Goal: Transaction & Acquisition: Book appointment/travel/reservation

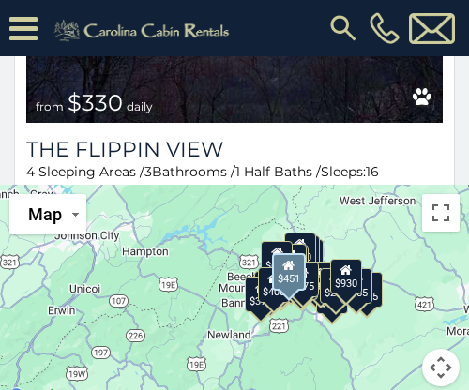
scroll to position [4795, 0]
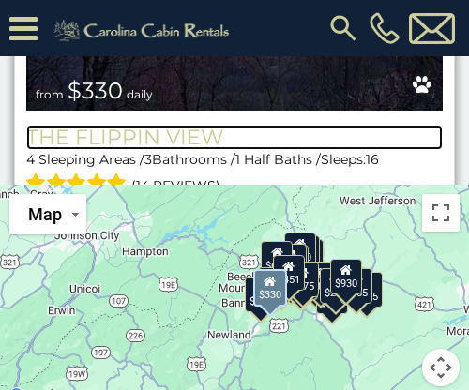
click at [174, 125] on h3 "The Flippin View" at bounding box center [234, 137] width 416 height 25
click at [351, 125] on h3 "The Flippin View" at bounding box center [234, 137] width 416 height 25
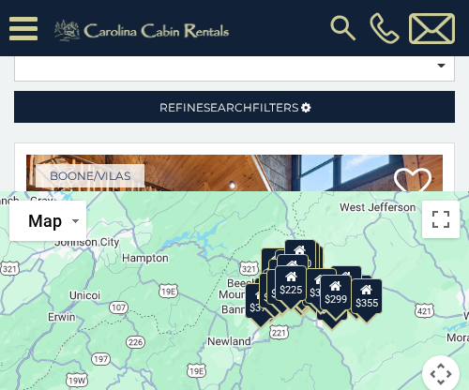
scroll to position [308, 0]
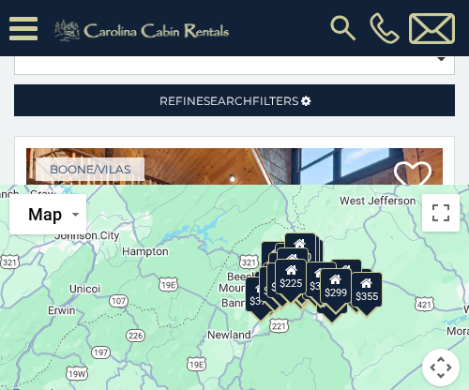
click at [287, 260] on div "$225" at bounding box center [291, 277] width 32 height 36
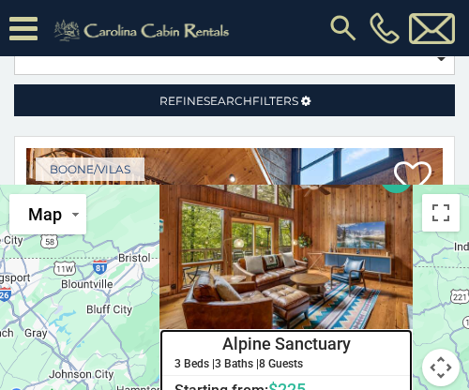
click at [263, 330] on h4 "Alpine Sanctuary" at bounding box center [285, 344] width 251 height 28
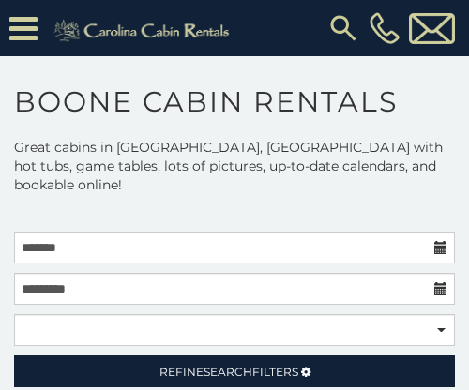
click at [13, 23] on icon at bounding box center [23, 28] width 28 height 33
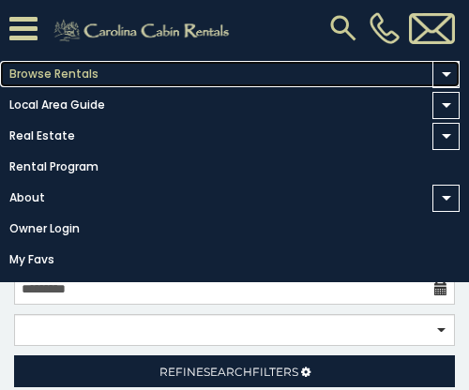
click at [36, 71] on link "Browse Rentals" at bounding box center [229, 74] width 459 height 26
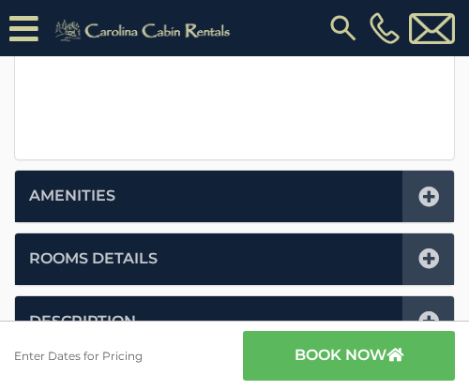
scroll to position [822, 0]
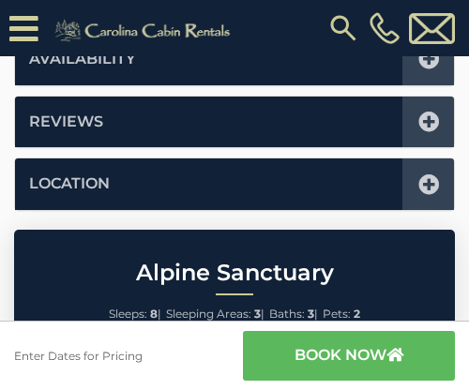
click at [124, 174] on li "Location" at bounding box center [234, 184] width 439 height 52
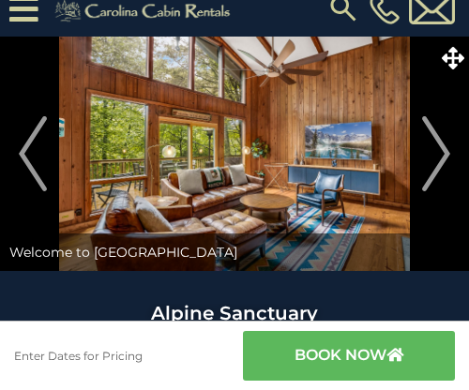
scroll to position [0, 0]
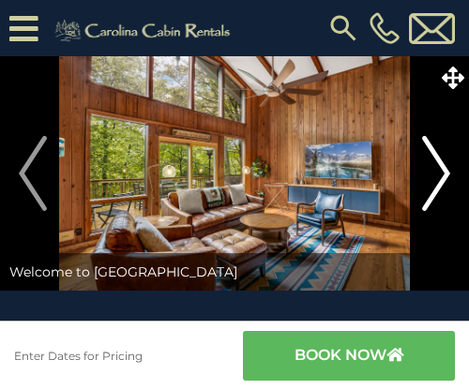
click at [447, 165] on img "Next" at bounding box center [436, 173] width 28 height 75
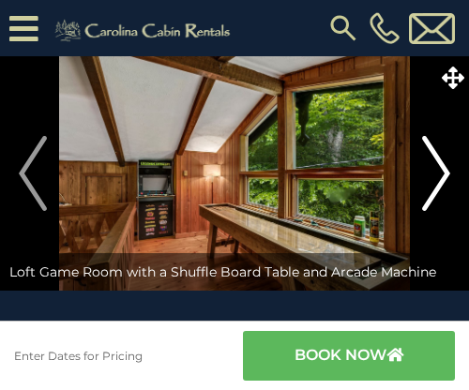
click at [447, 165] on img "Next" at bounding box center [436, 173] width 28 height 75
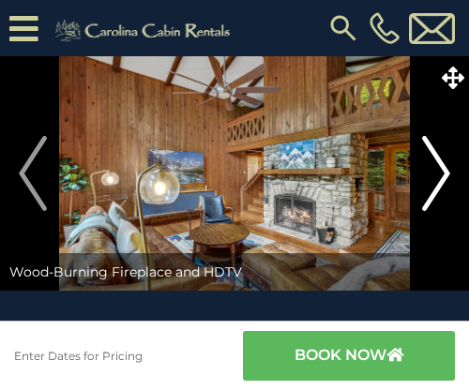
click at [447, 165] on img "Next" at bounding box center [436, 173] width 28 height 75
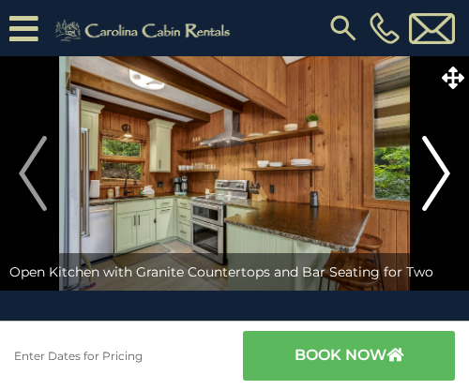
click at [447, 165] on img "Next" at bounding box center [436, 173] width 28 height 75
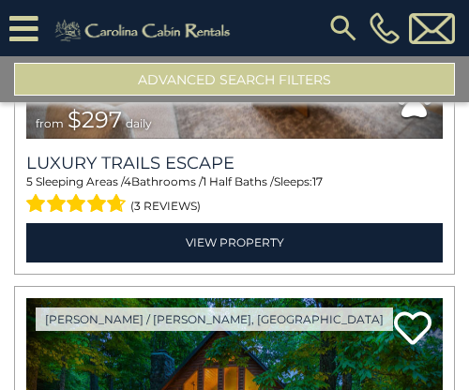
scroll to position [789, 0]
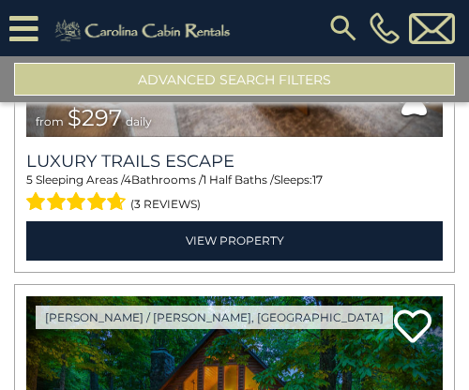
click at [114, 84] on button "Advanced Search Filters" at bounding box center [234, 79] width 441 height 33
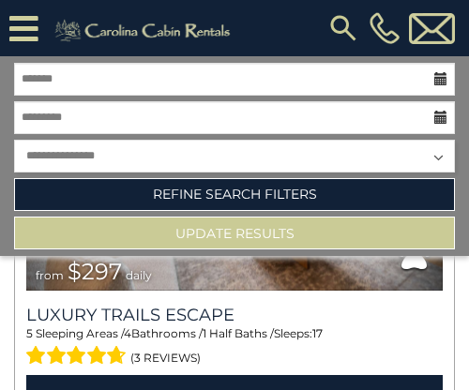
click at [466, 137] on div "**********" at bounding box center [234, 120] width 469 height 115
click at [449, 313] on div "Boone / Blowing Rock, NC Previous" at bounding box center [234, 213] width 441 height 427
click at [436, 326] on div "5 Sleeping Areas / 4 Bathrooms / 1 Half Baths / Sleeps: 17 (3 reviews)" at bounding box center [234, 347] width 416 height 45
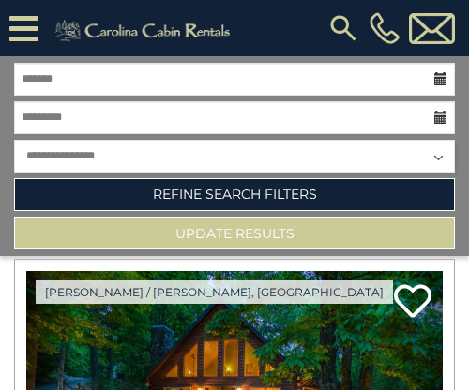
scroll to position [969, 0]
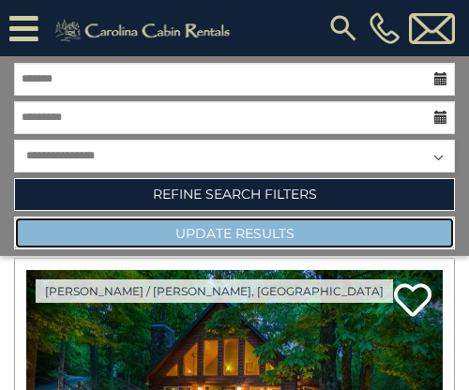
click at [173, 236] on button "Update Results" at bounding box center [234, 233] width 441 height 33
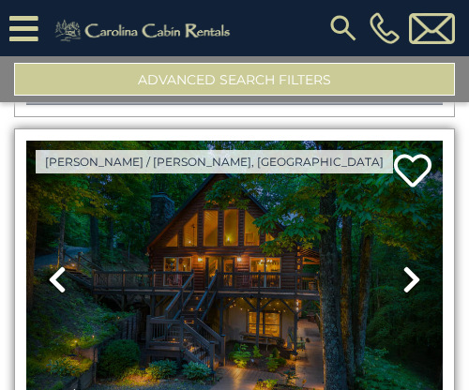
scroll to position [942, 0]
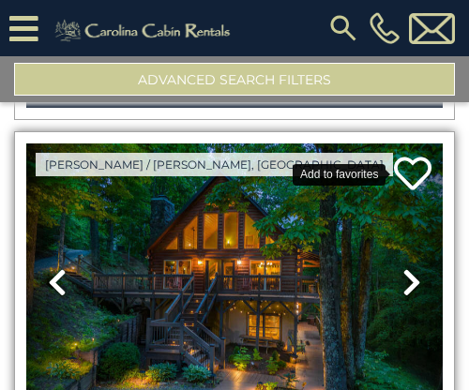
click at [410, 170] on icon at bounding box center [413, 174] width 38 height 38
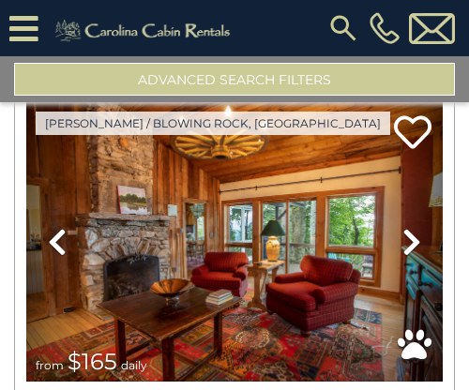
scroll to position [1399, 0]
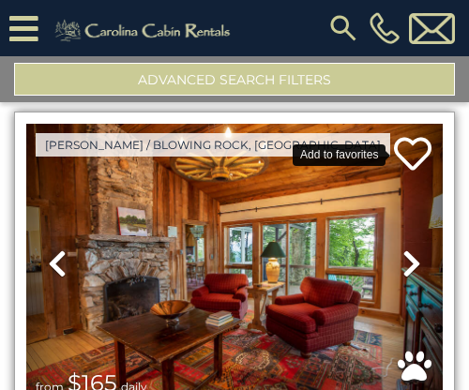
click at [419, 158] on icon at bounding box center [413, 154] width 38 height 38
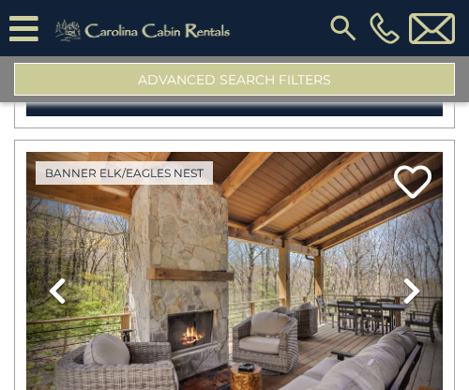
scroll to position [2679, 0]
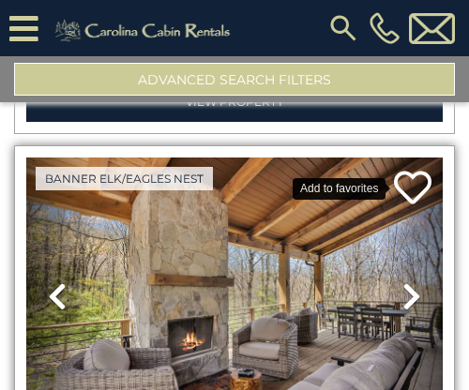
click at [410, 189] on icon at bounding box center [413, 188] width 38 height 38
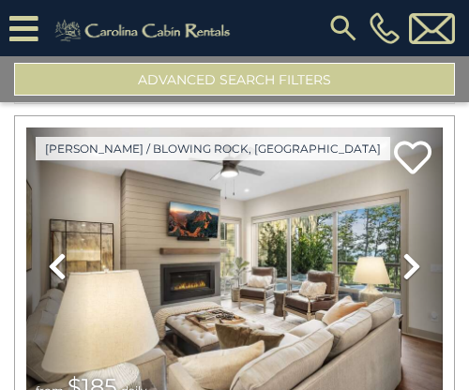
scroll to position [4473, 0]
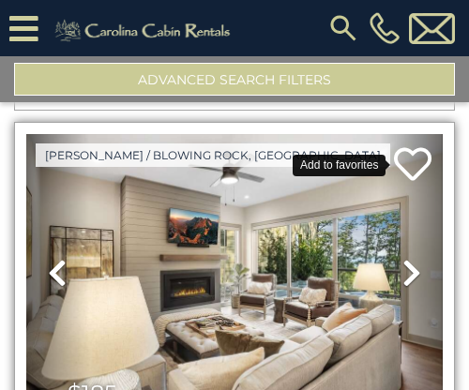
click at [420, 145] on icon at bounding box center [413, 164] width 38 height 38
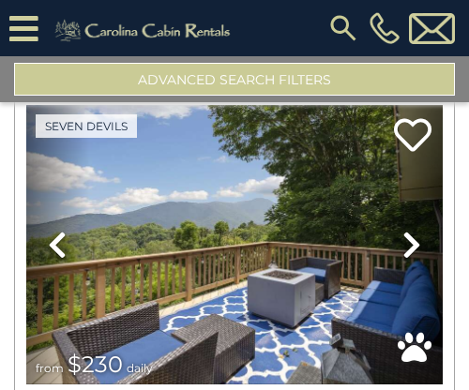
scroll to position [6689, 0]
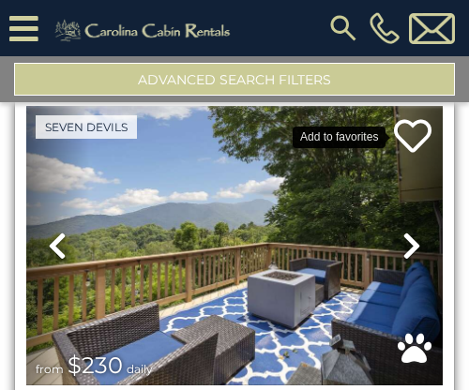
click at [408, 117] on icon at bounding box center [413, 136] width 38 height 38
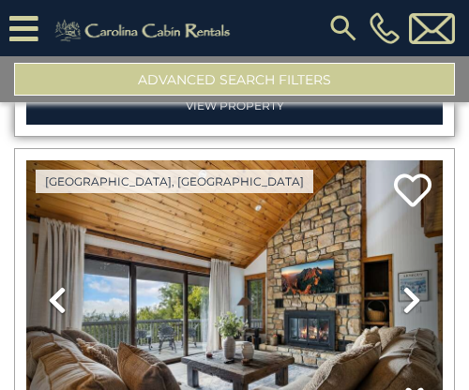
scroll to position [7071, 0]
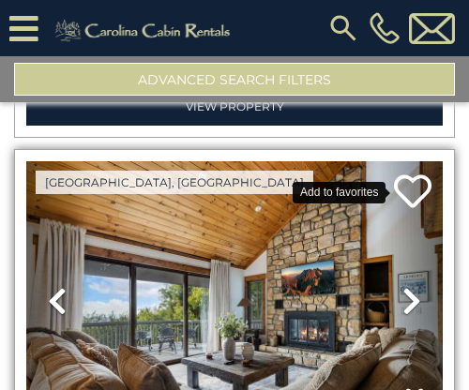
click at [424, 175] on icon at bounding box center [413, 192] width 38 height 38
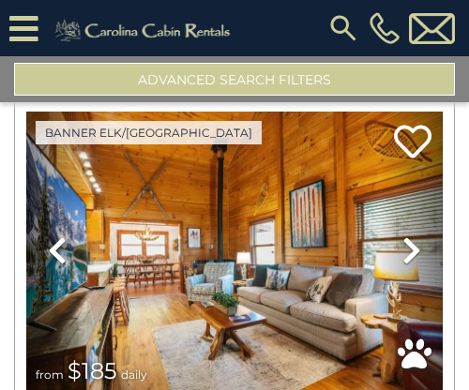
scroll to position [7996, 0]
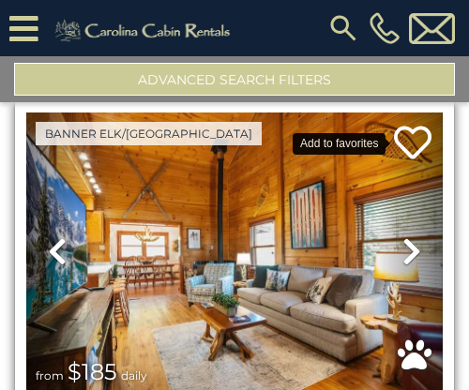
click at [397, 124] on icon at bounding box center [413, 143] width 38 height 38
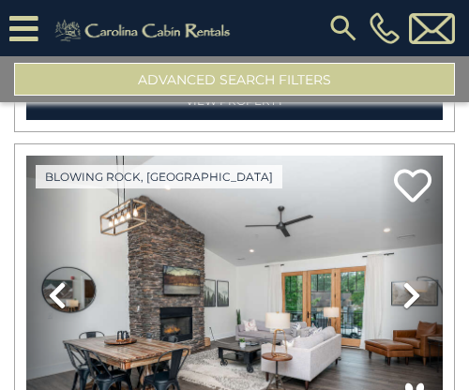
scroll to position [8824, 0]
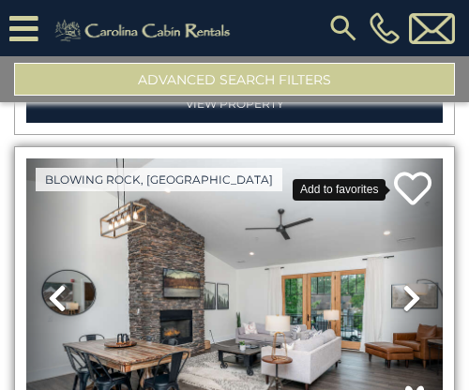
click at [407, 170] on icon at bounding box center [413, 189] width 38 height 38
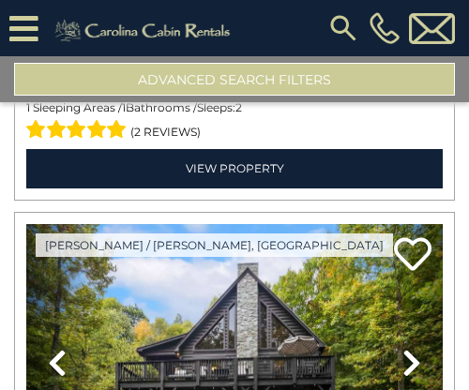
scroll to position [9632, 0]
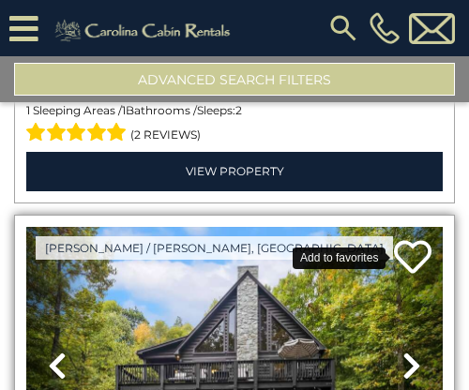
click at [408, 238] on icon at bounding box center [413, 257] width 38 height 38
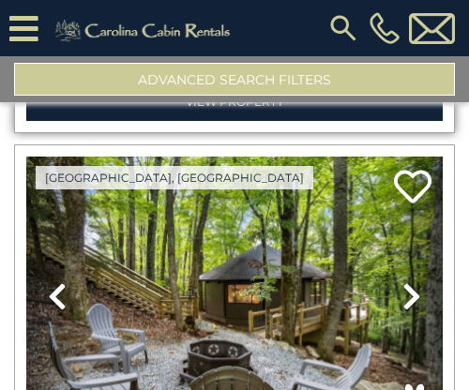
scroll to position [10136, 0]
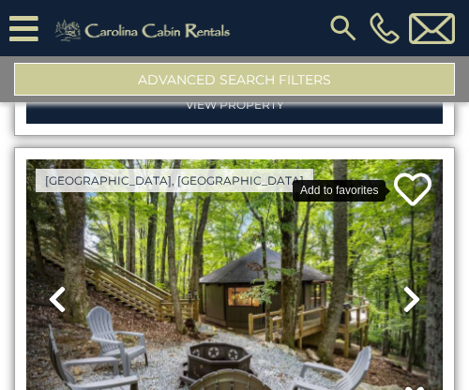
click at [415, 171] on icon at bounding box center [413, 190] width 38 height 38
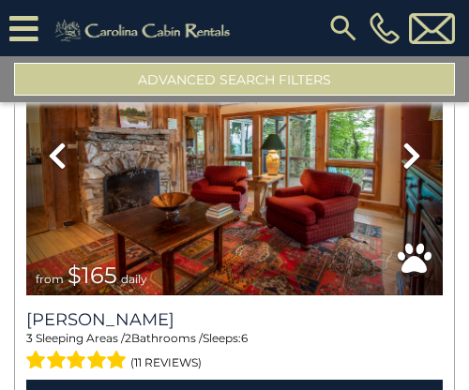
scroll to position [0, 0]
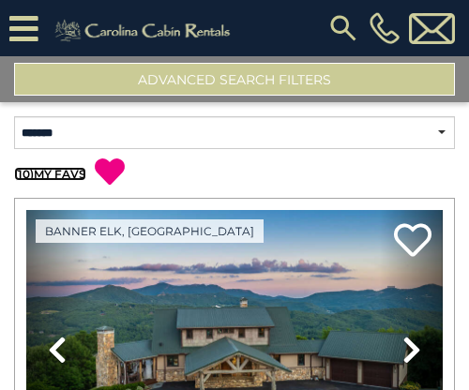
click at [53, 173] on link "( 10 ) MY FAVS" at bounding box center [50, 174] width 72 height 14
